Goal: Understand process/instructions: Learn how to perform a task or action

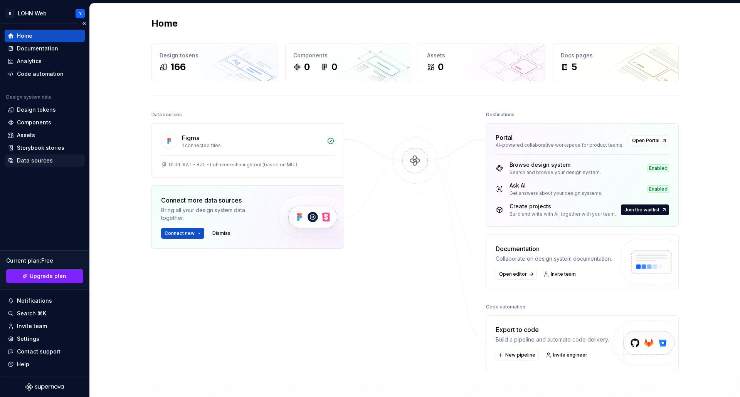
click at [39, 160] on div "Data sources" at bounding box center [35, 161] width 36 height 8
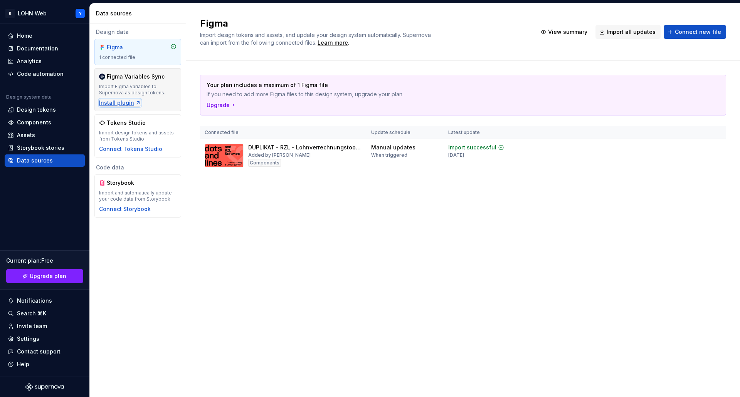
click at [121, 103] on div "Install plugin" at bounding box center [120, 103] width 42 height 8
click at [40, 121] on div "Components" at bounding box center [34, 123] width 34 height 8
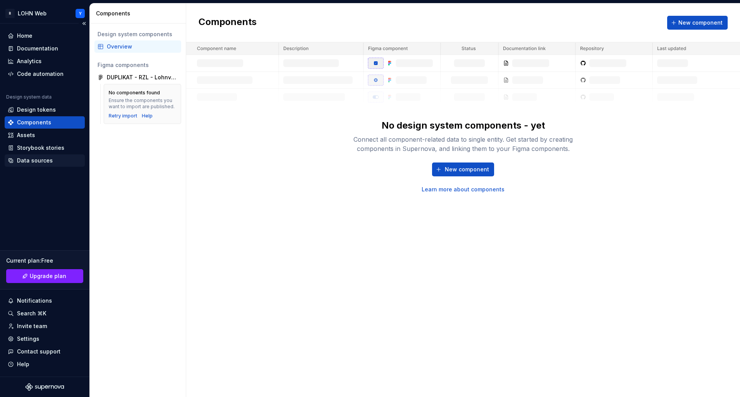
click at [35, 158] on div "Data sources" at bounding box center [35, 161] width 36 height 8
